Goal: Task Accomplishment & Management: Manage account settings

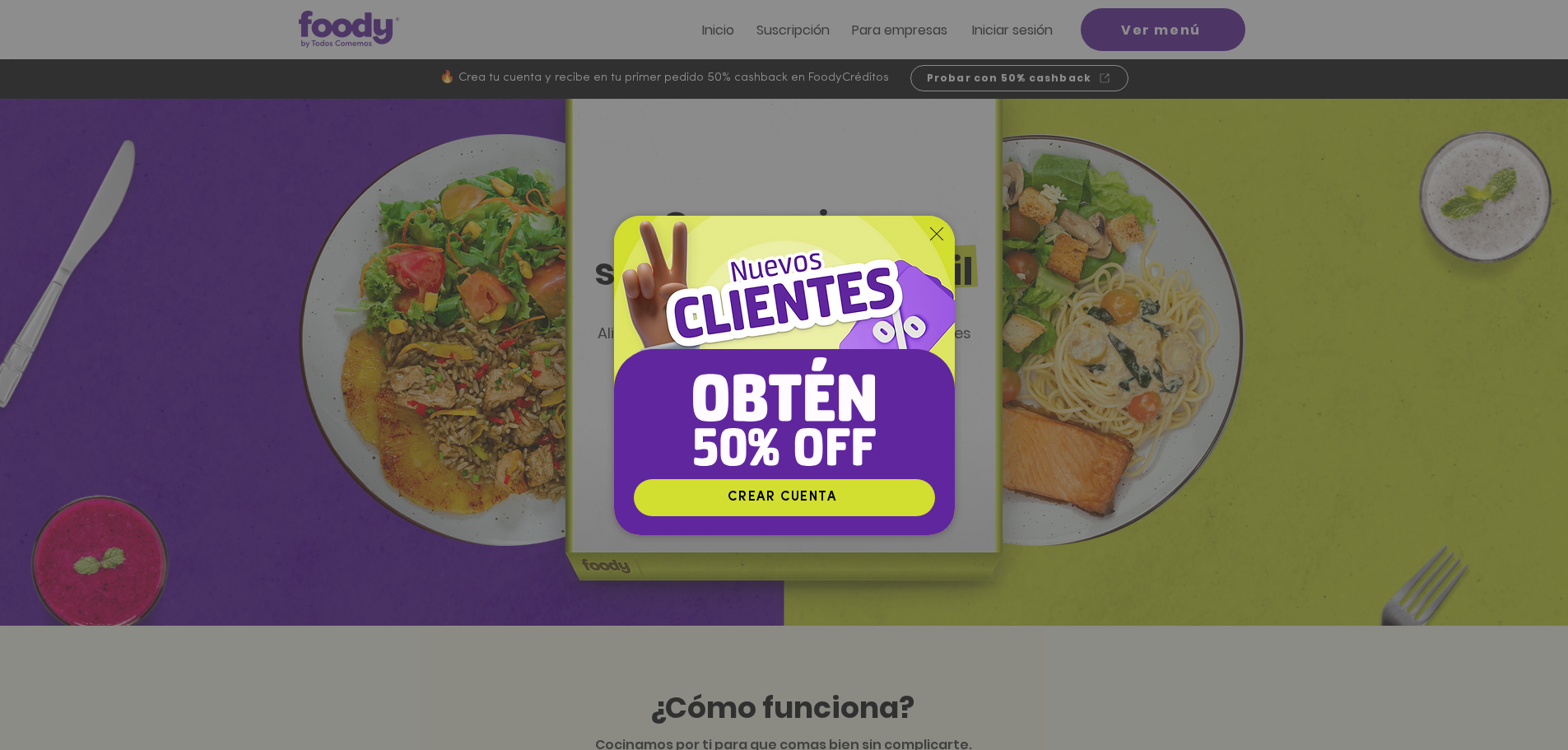
click at [940, 232] on icon "Volver al sitio" at bounding box center [937, 234] width 13 height 13
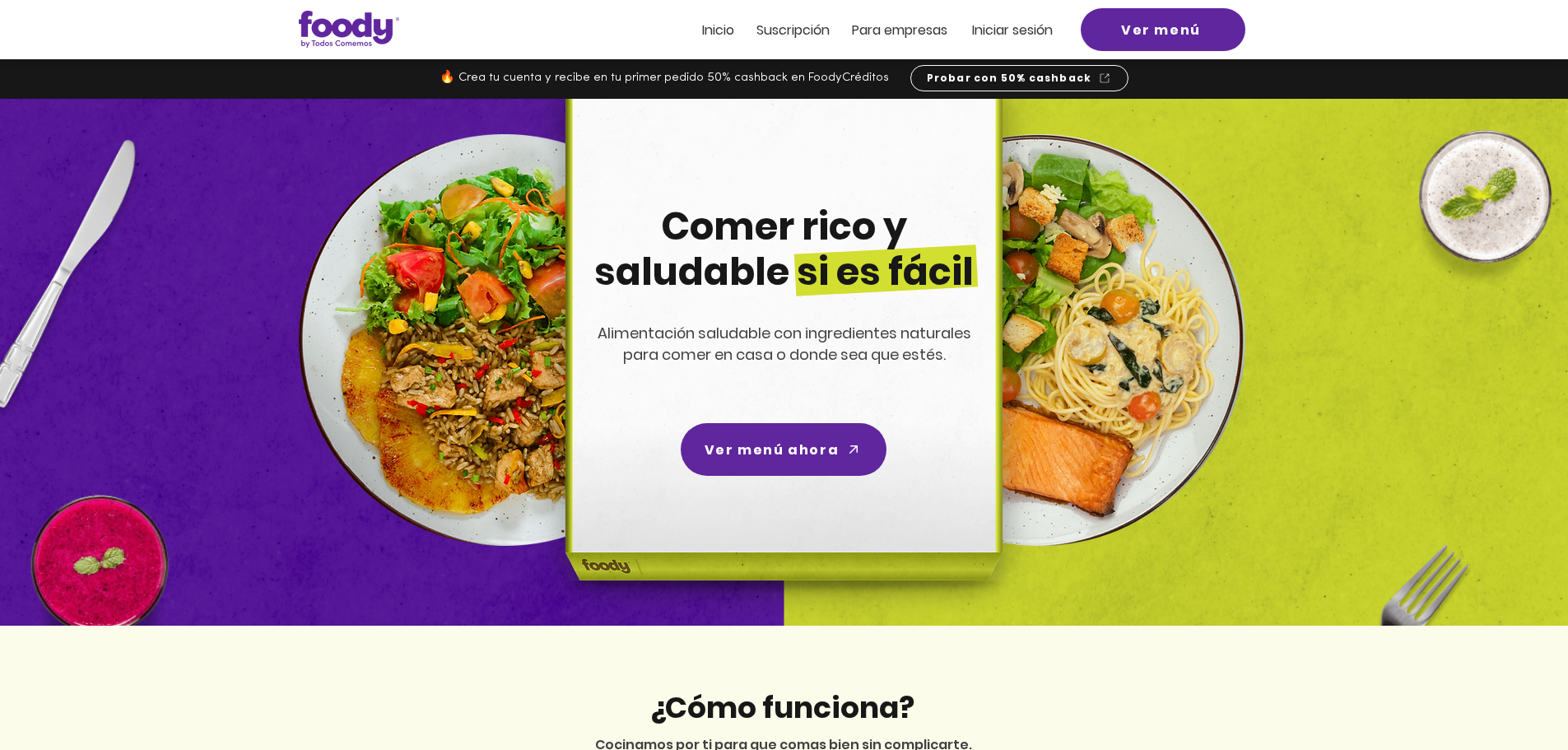
click at [977, 33] on span "Iniciar sesión" at bounding box center [1012, 30] width 81 height 19
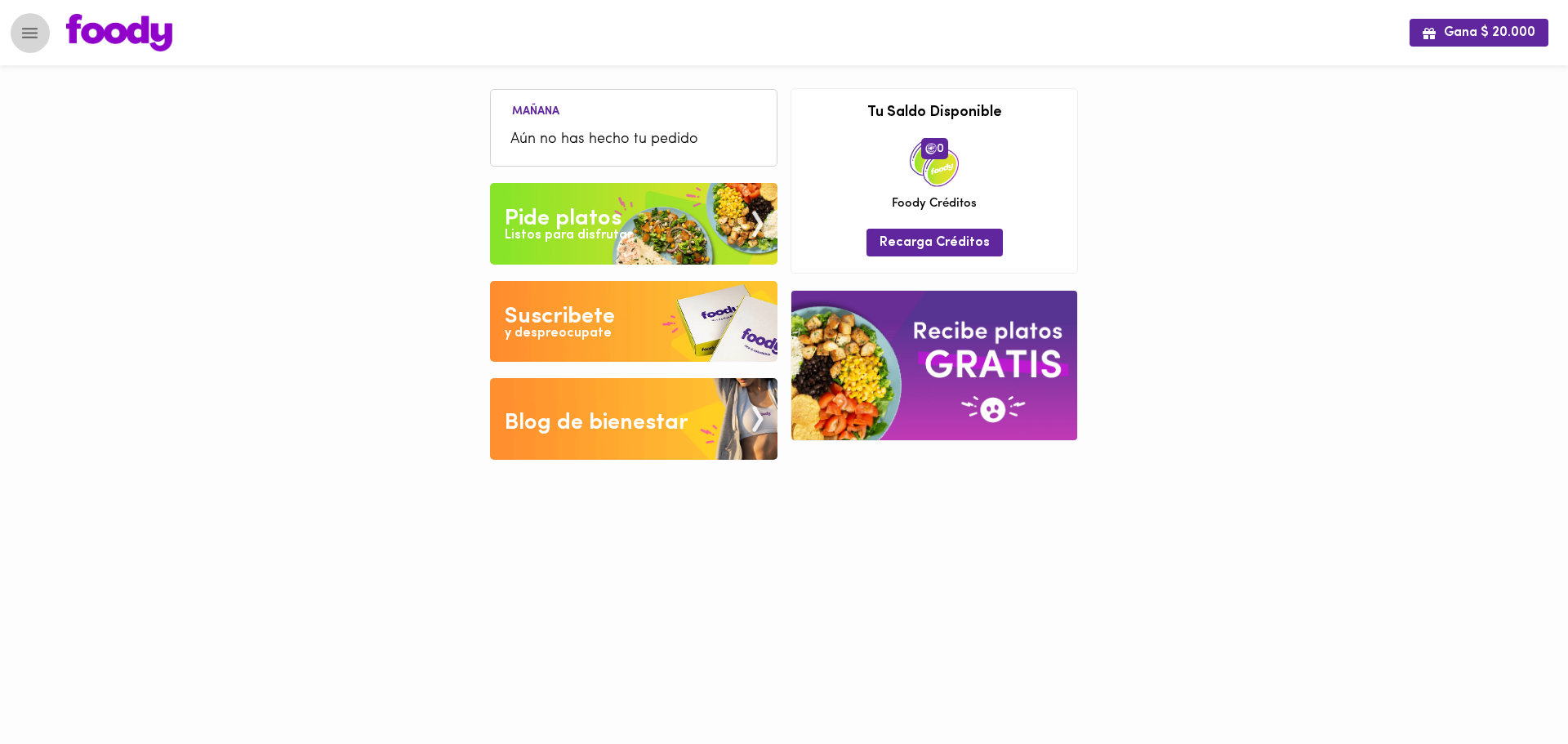
click at [34, 26] on icon "Menu" at bounding box center [30, 33] width 21 height 21
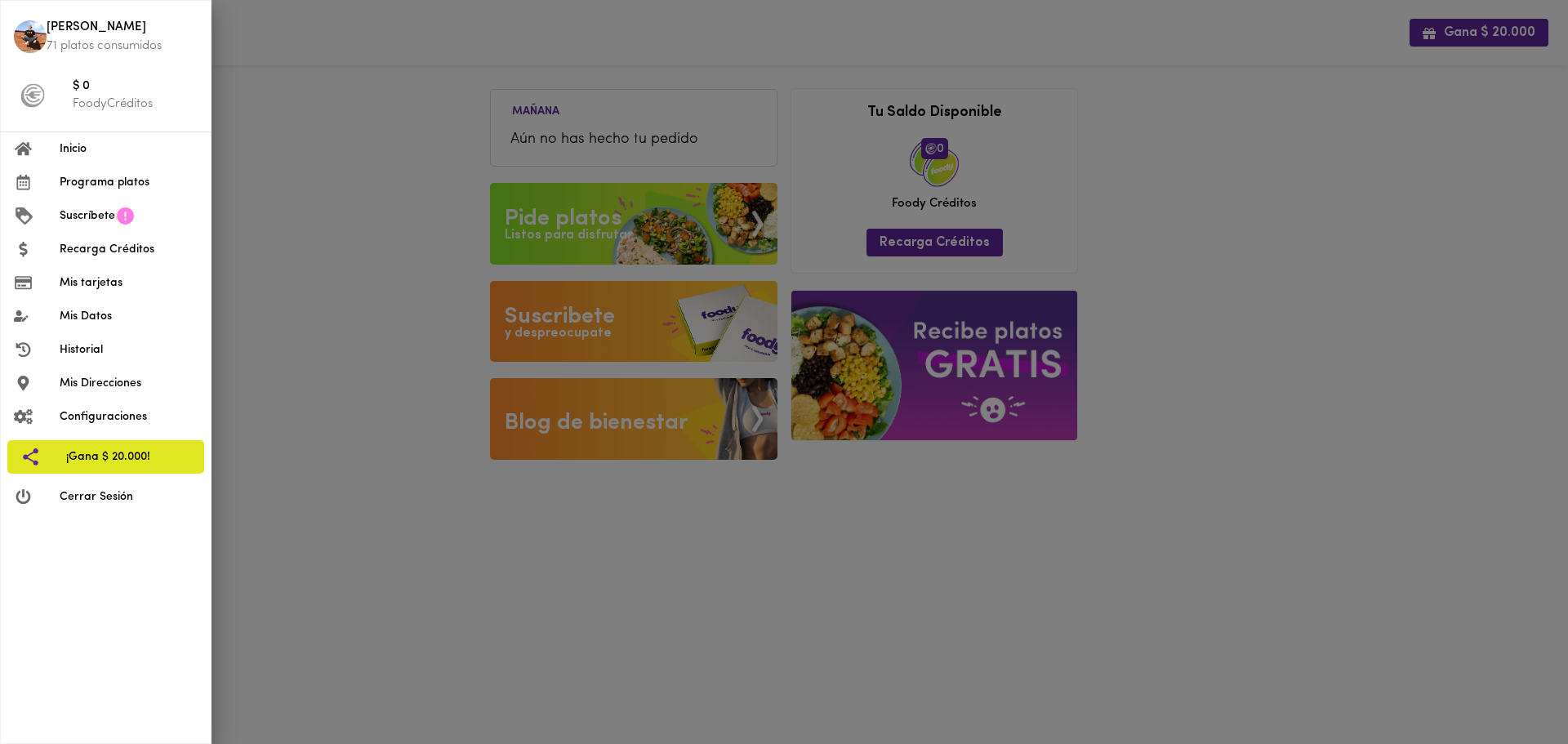
click at [125, 492] on span "Cerrar Sesión" at bounding box center [128, 497] width 138 height 17
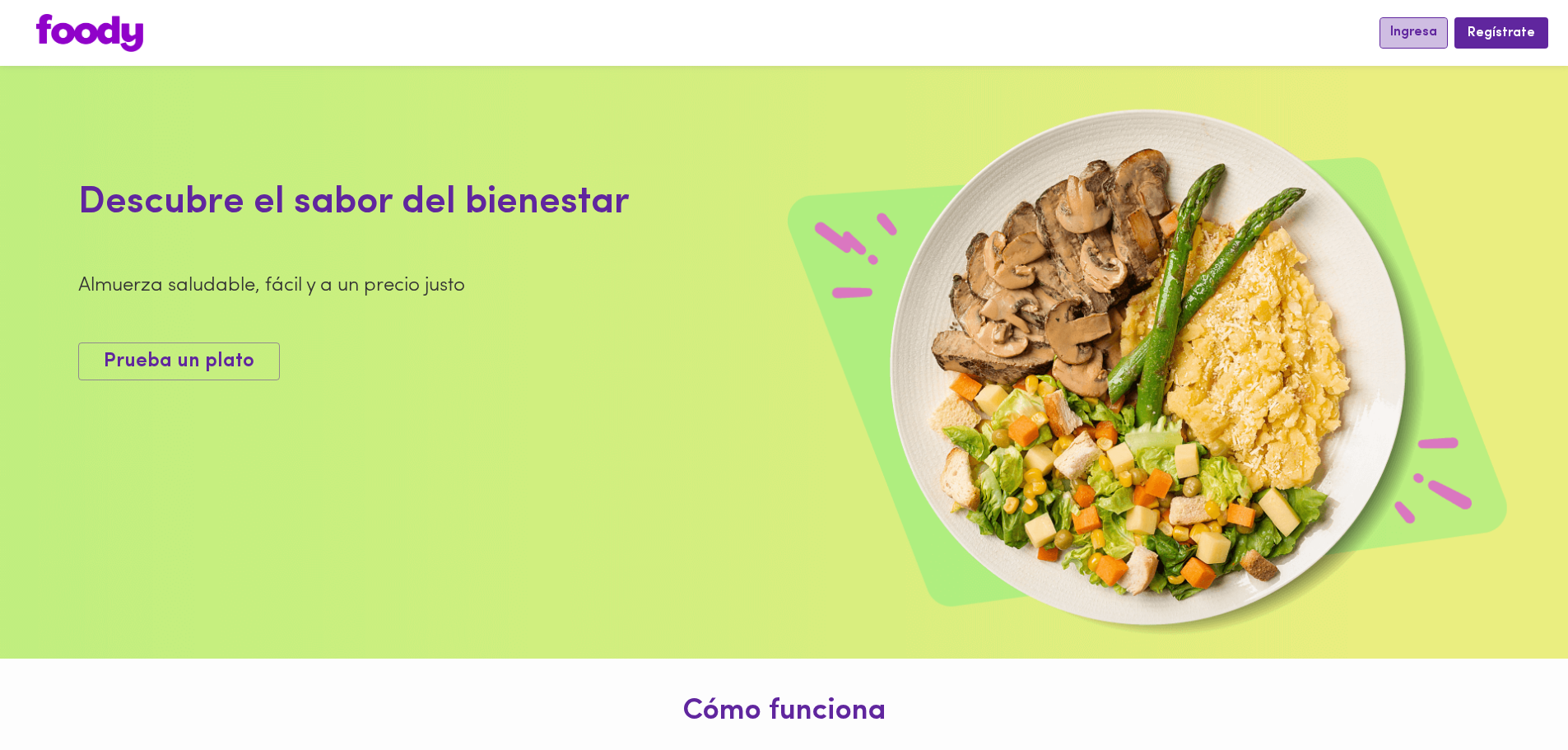
click at [1411, 43] on button "Ingresa" at bounding box center [1414, 33] width 68 height 31
drag, startPoint x: 972, startPoint y: 39, endPoint x: 1224, endPoint y: 23, distance: 252.5
click at [975, 39] on div at bounding box center [700, 33] width 1359 height 38
click at [1420, 34] on span "Ingresa" at bounding box center [1414, 33] width 47 height 16
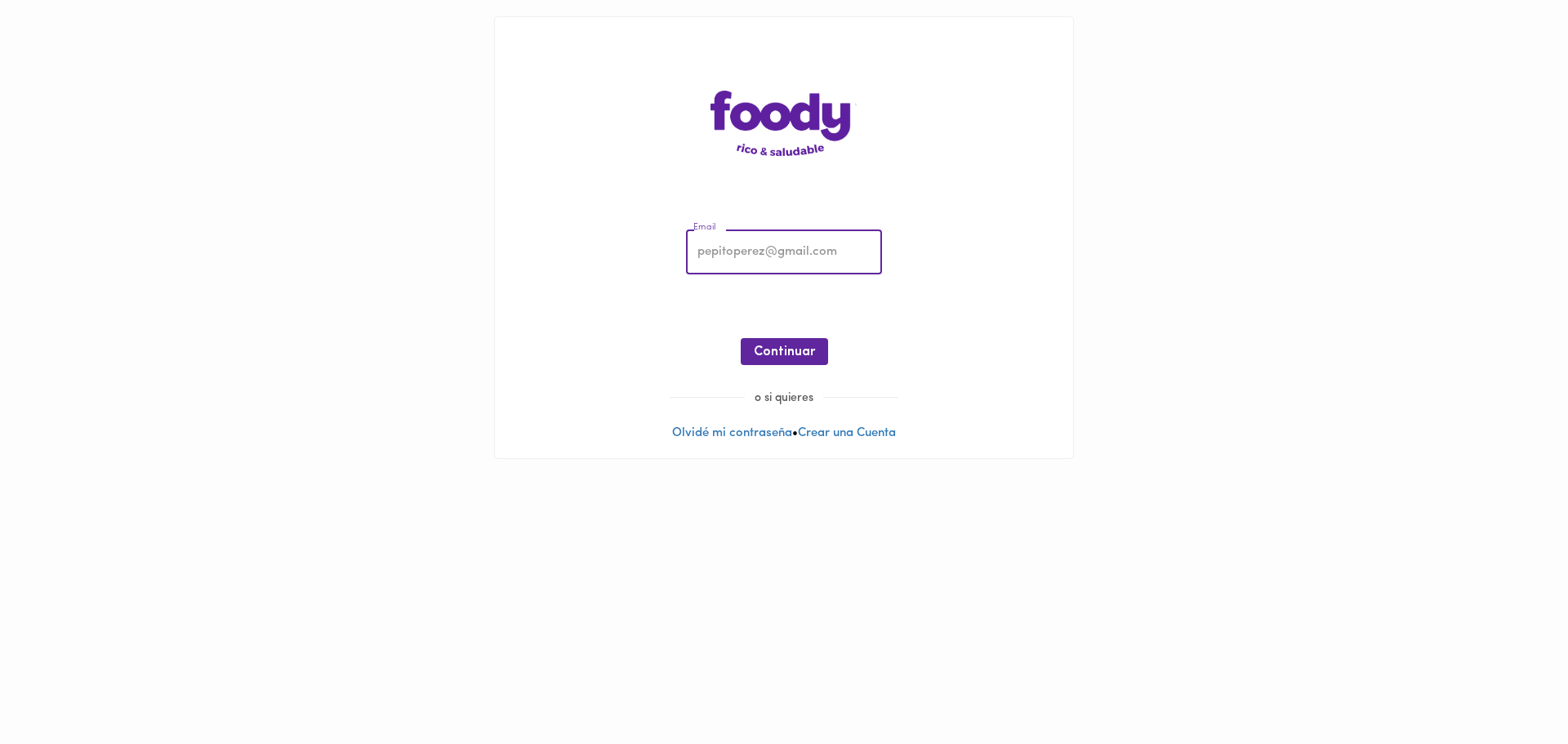
click at [746, 262] on input "email" at bounding box center [784, 252] width 196 height 45
type input "helenayepesa@gmail.com"
click at [807, 345] on span "Continuar" at bounding box center [784, 352] width 61 height 16
click at [761, 358] on span "Ingresar" at bounding box center [784, 352] width 51 height 16
